Goal: Task Accomplishment & Management: Manage account settings

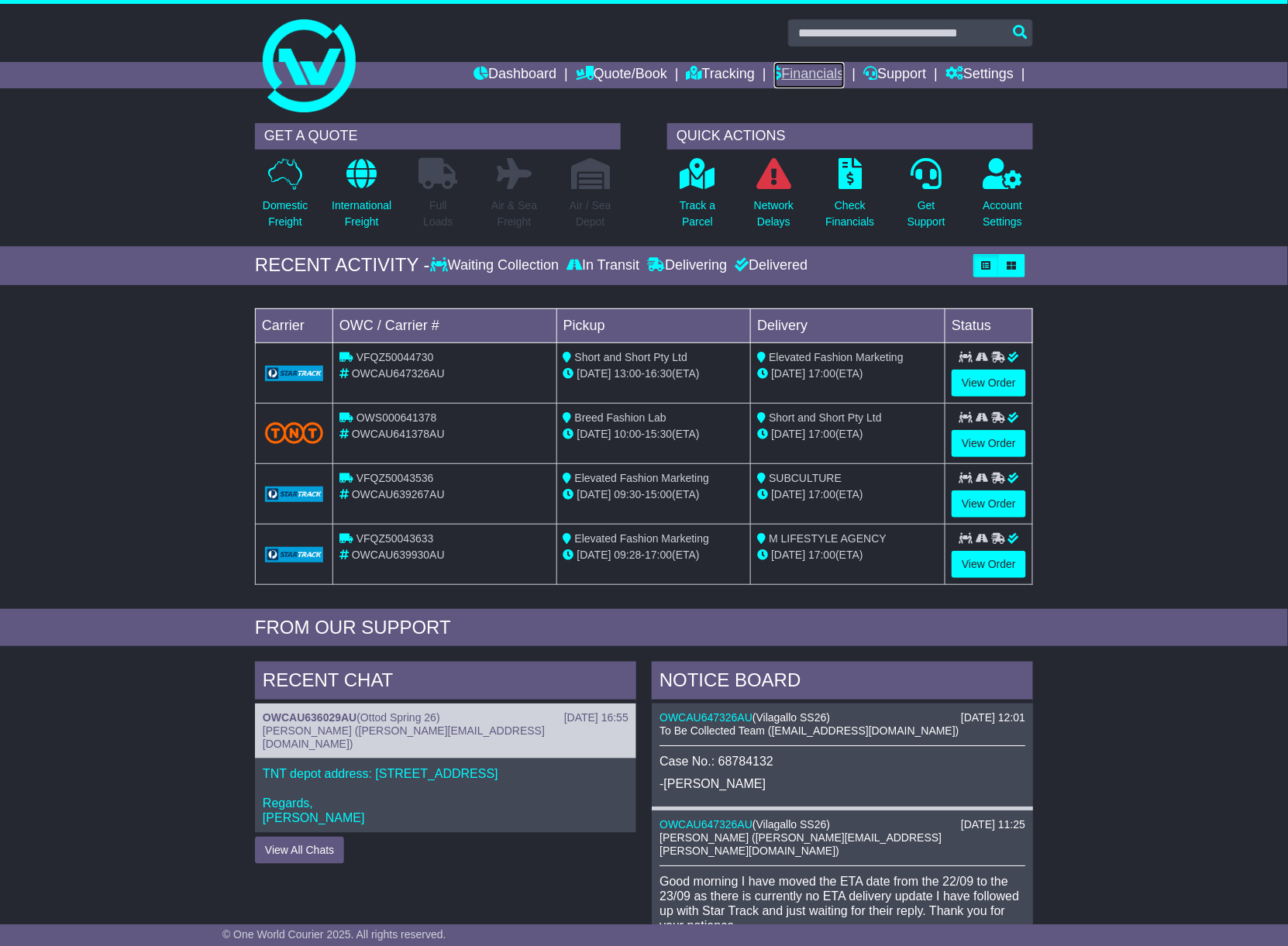
click at [812, 71] on link "Financials" at bounding box center [809, 75] width 70 height 26
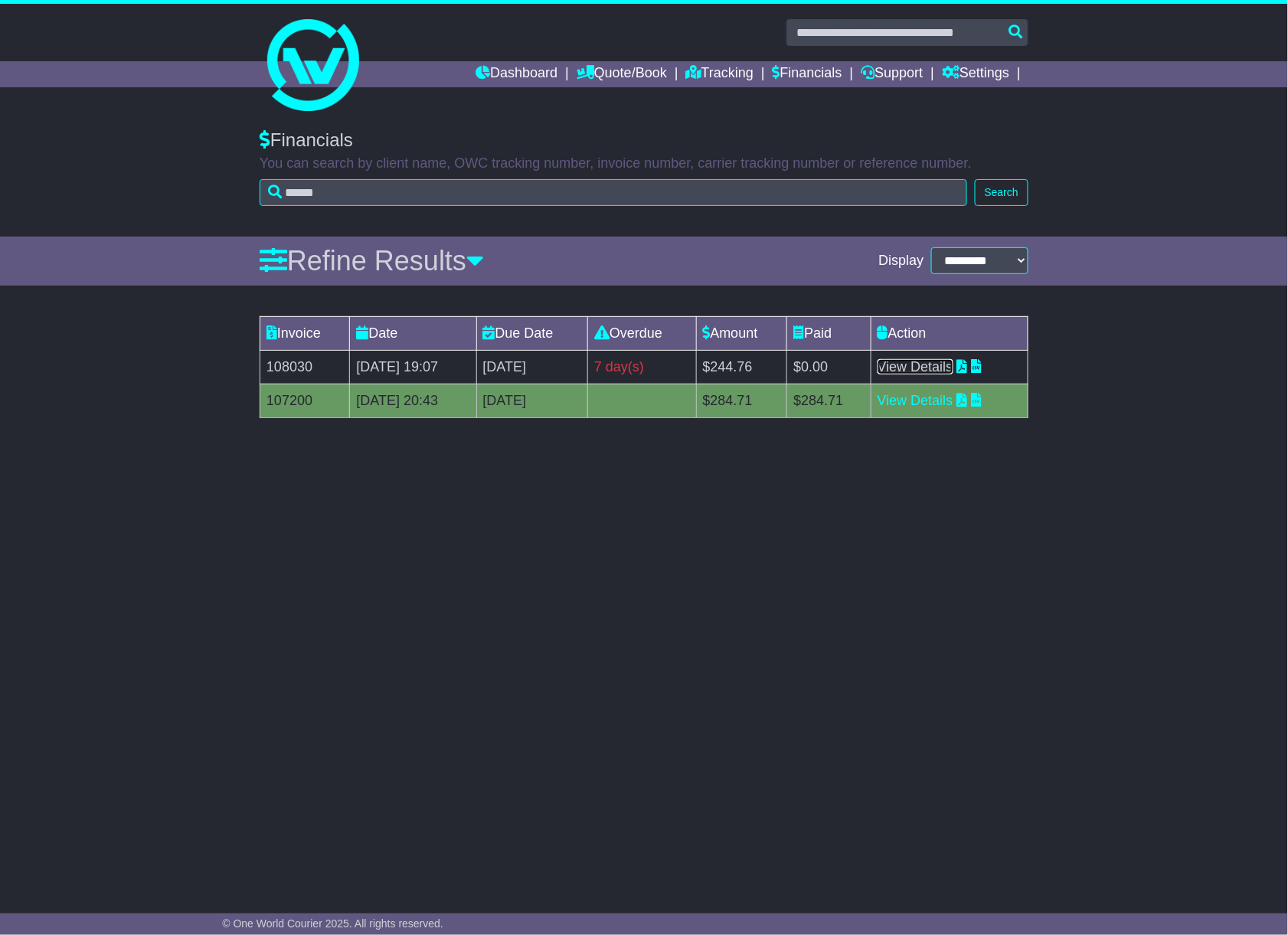
click at [954, 363] on link "View Details" at bounding box center [915, 366] width 76 height 15
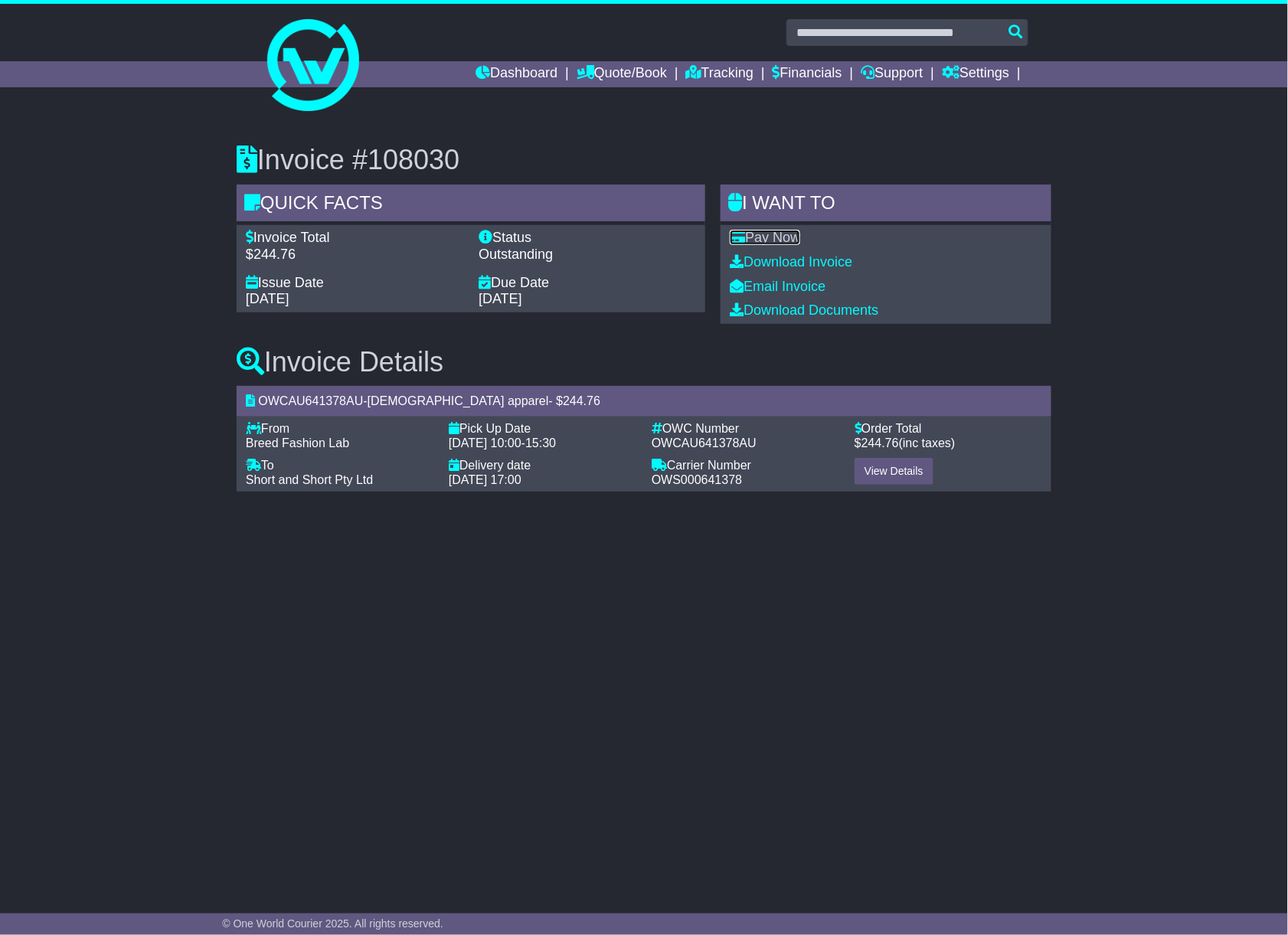
click at [780, 236] on link "Pay Now" at bounding box center [765, 237] width 70 height 15
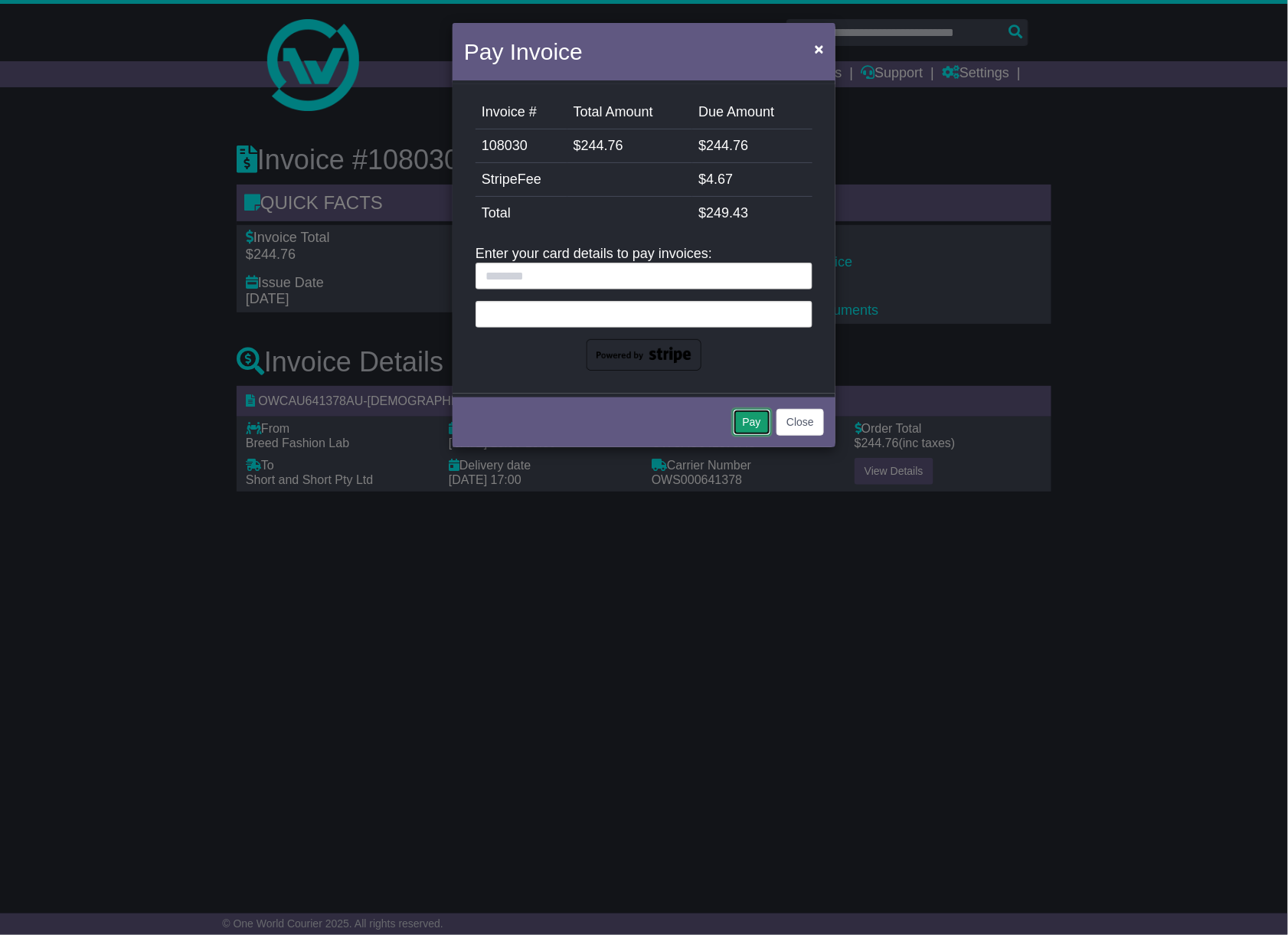
click at [757, 418] on button "Pay" at bounding box center [751, 422] width 38 height 27
